Goal: Communication & Community: Answer question/provide support

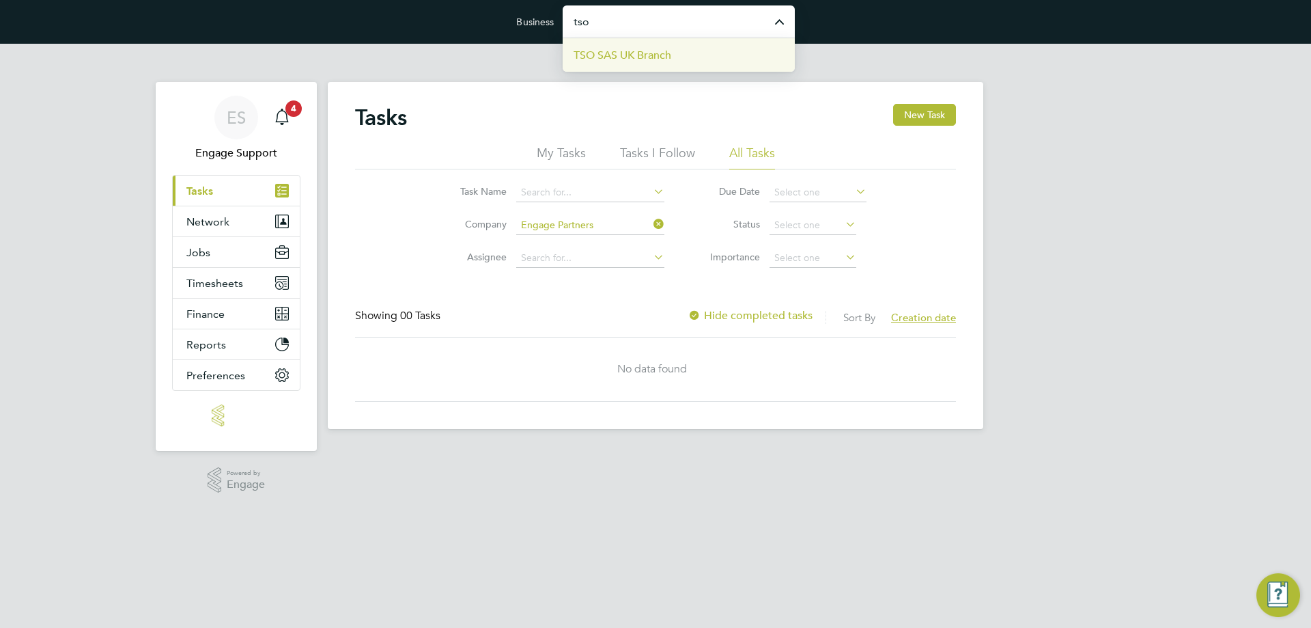
click at [662, 49] on span "TSO SAS UK Branch" at bounding box center [623, 55] width 98 height 16
type input "TSO SAS UK Branch"
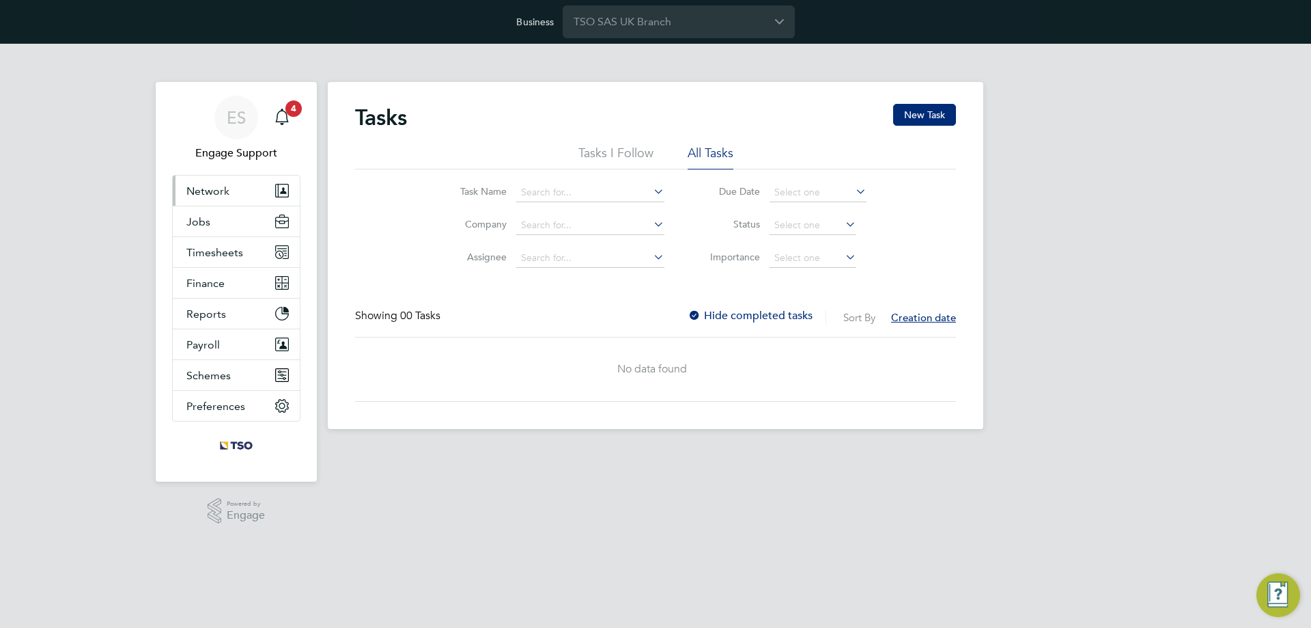
click at [223, 197] on button "Network" at bounding box center [236, 190] width 127 height 30
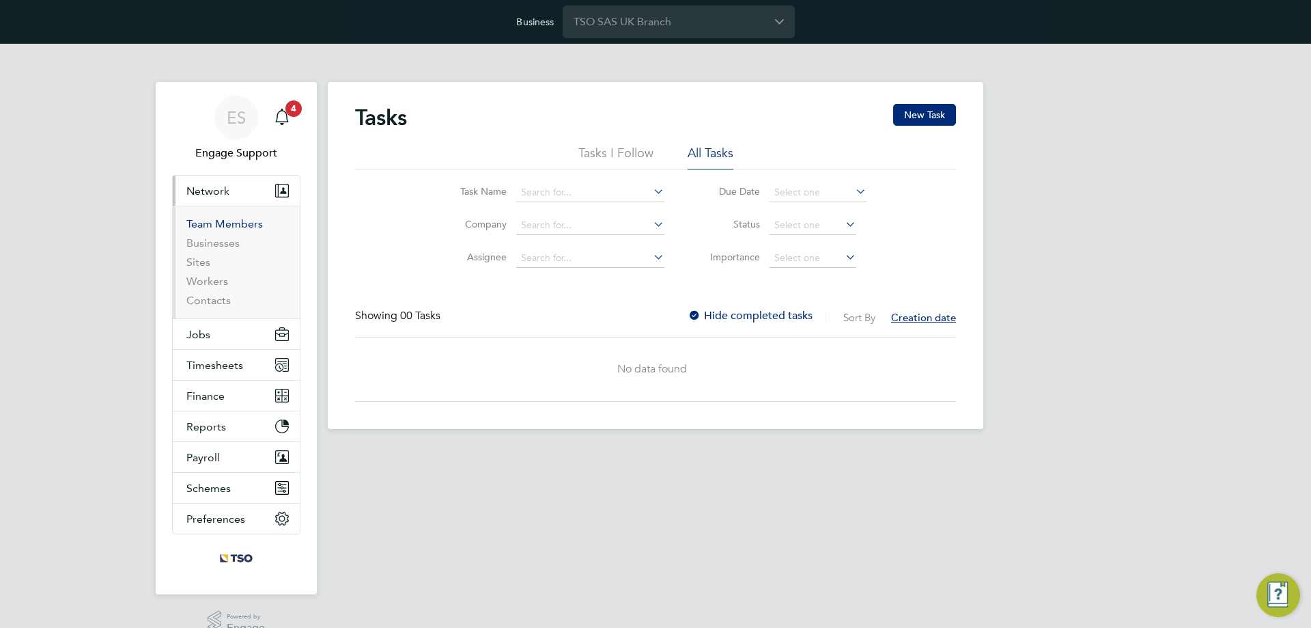
click at [224, 227] on link "Team Members" at bounding box center [224, 223] width 76 height 13
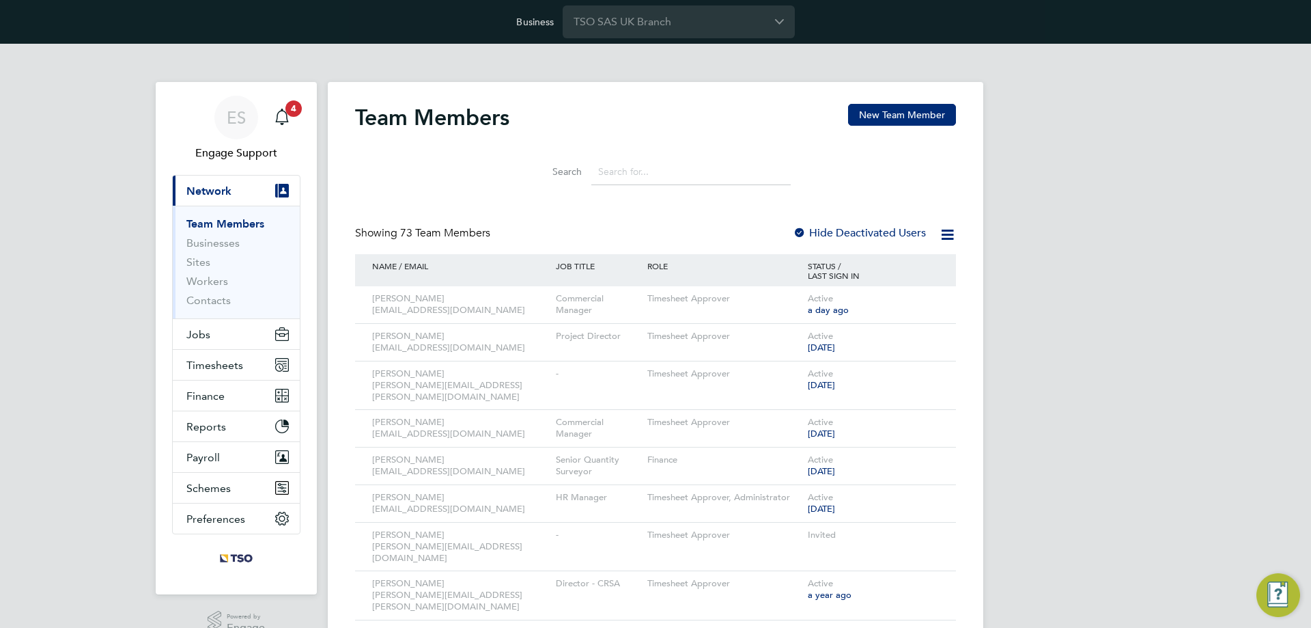
click at [677, 178] on input at bounding box center [690, 171] width 199 height 27
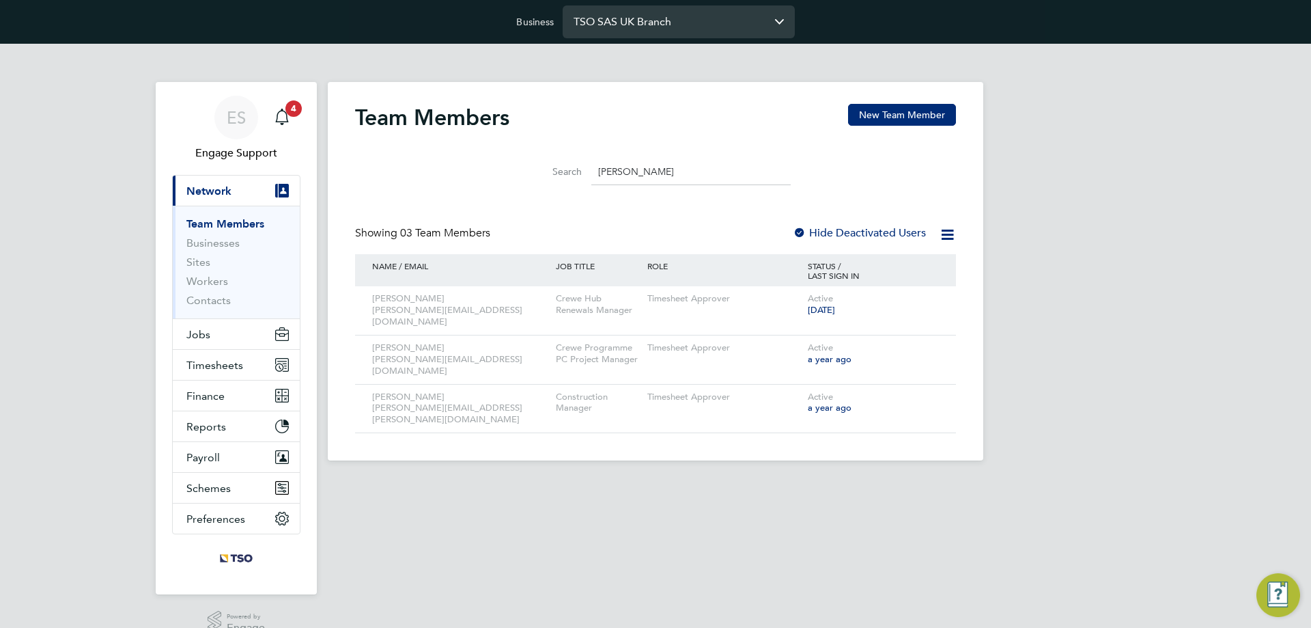
type input "[PERSON_NAME]"
click at [641, 27] on input "TSO SAS UK Branch" at bounding box center [679, 21] width 232 height 32
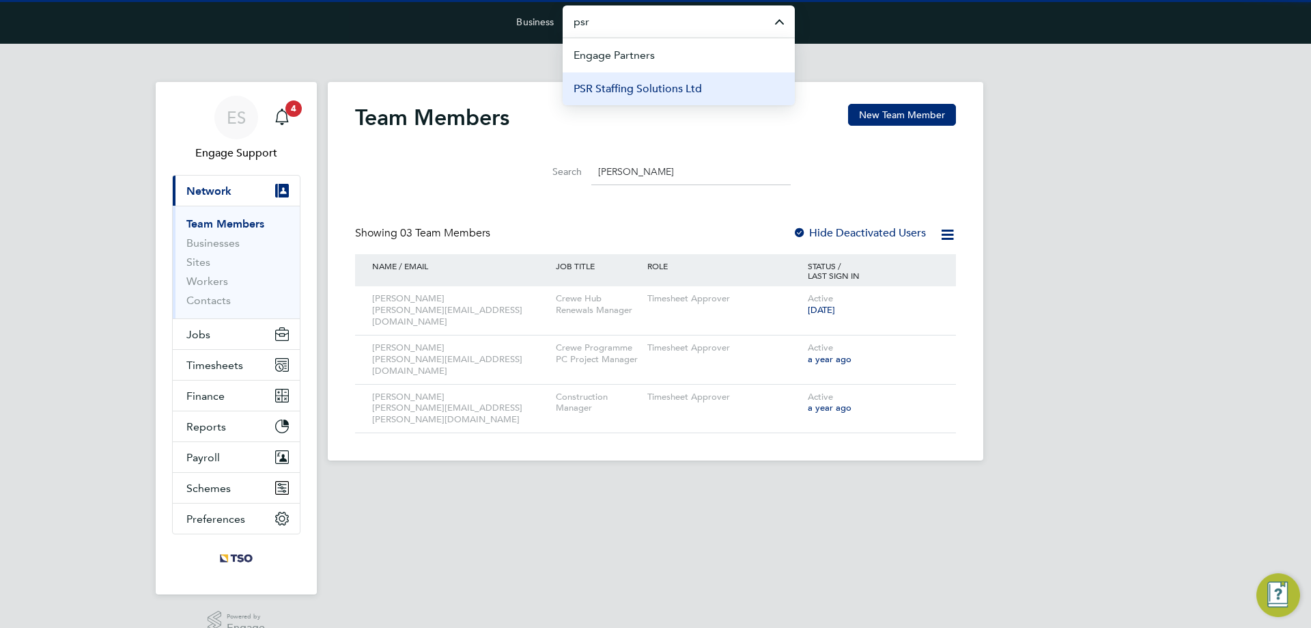
click at [645, 96] on span "PSR Staffing Solutions Ltd" at bounding box center [638, 89] width 128 height 16
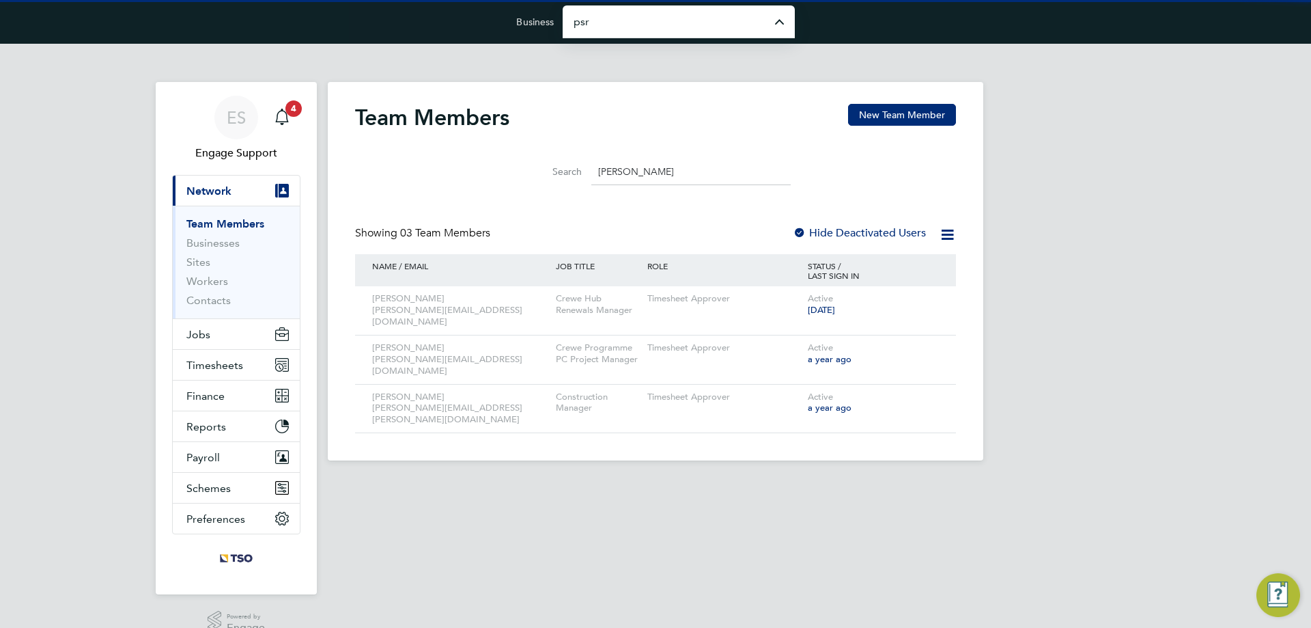
type input "PSR Staffing Solutions Ltd"
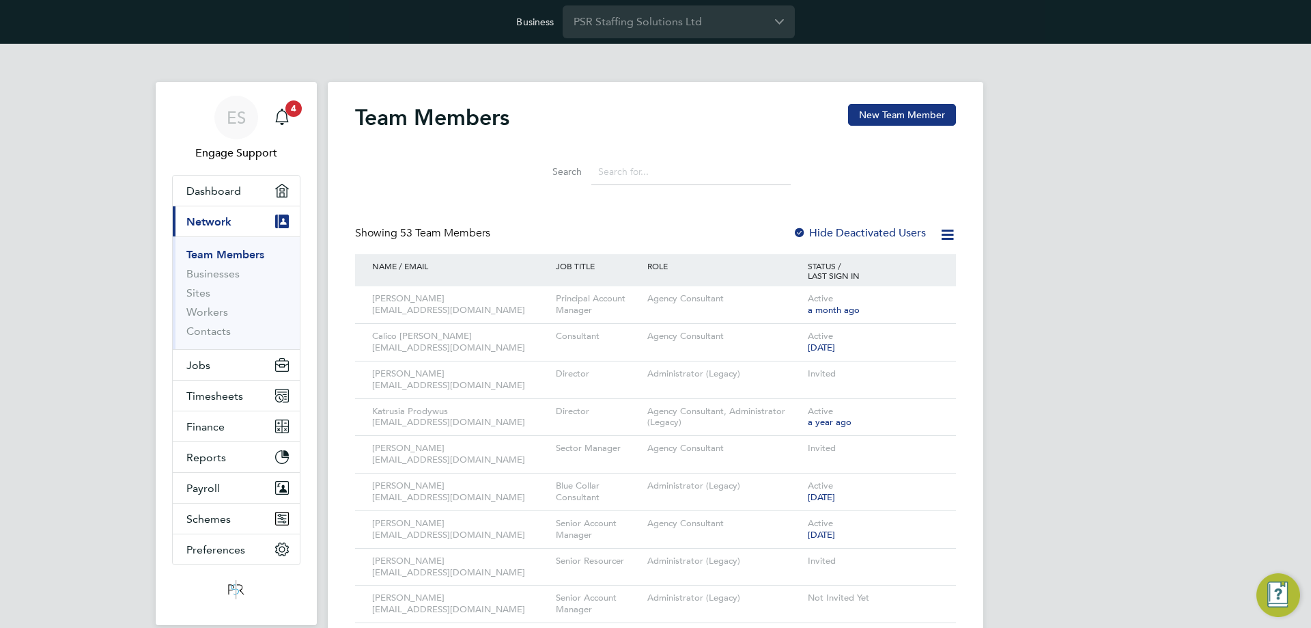
click at [618, 165] on input at bounding box center [690, 171] width 199 height 27
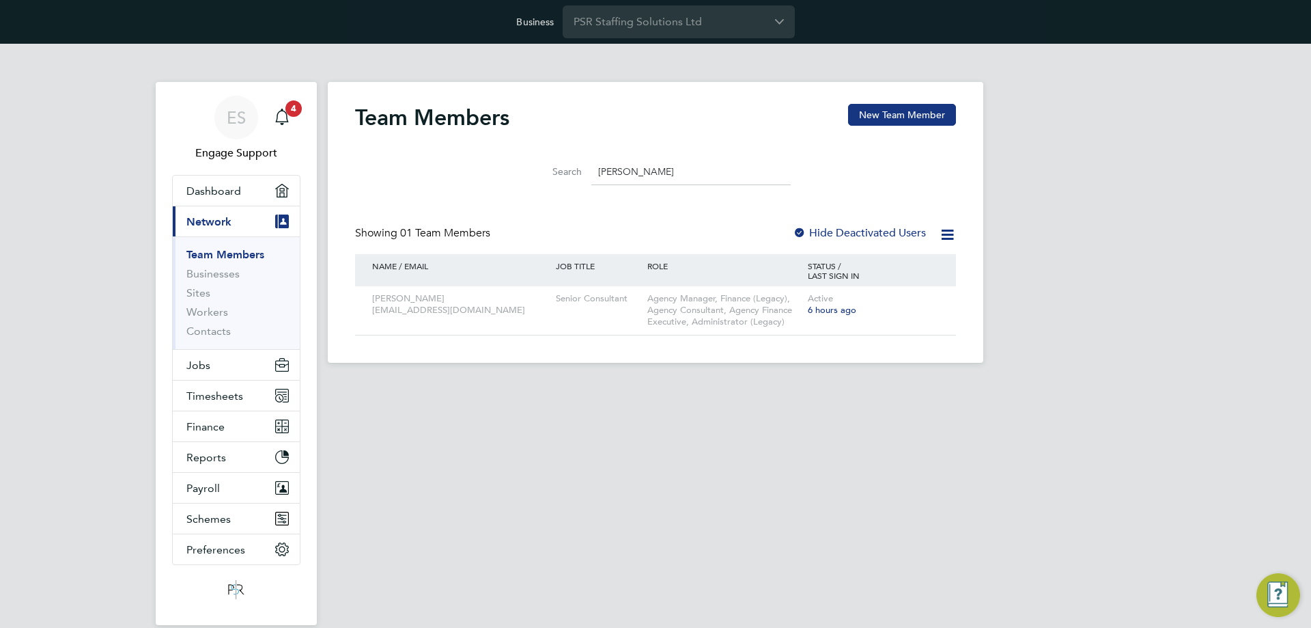
type input "[PERSON_NAME]"
